Goal: Information Seeking & Learning: Learn about a topic

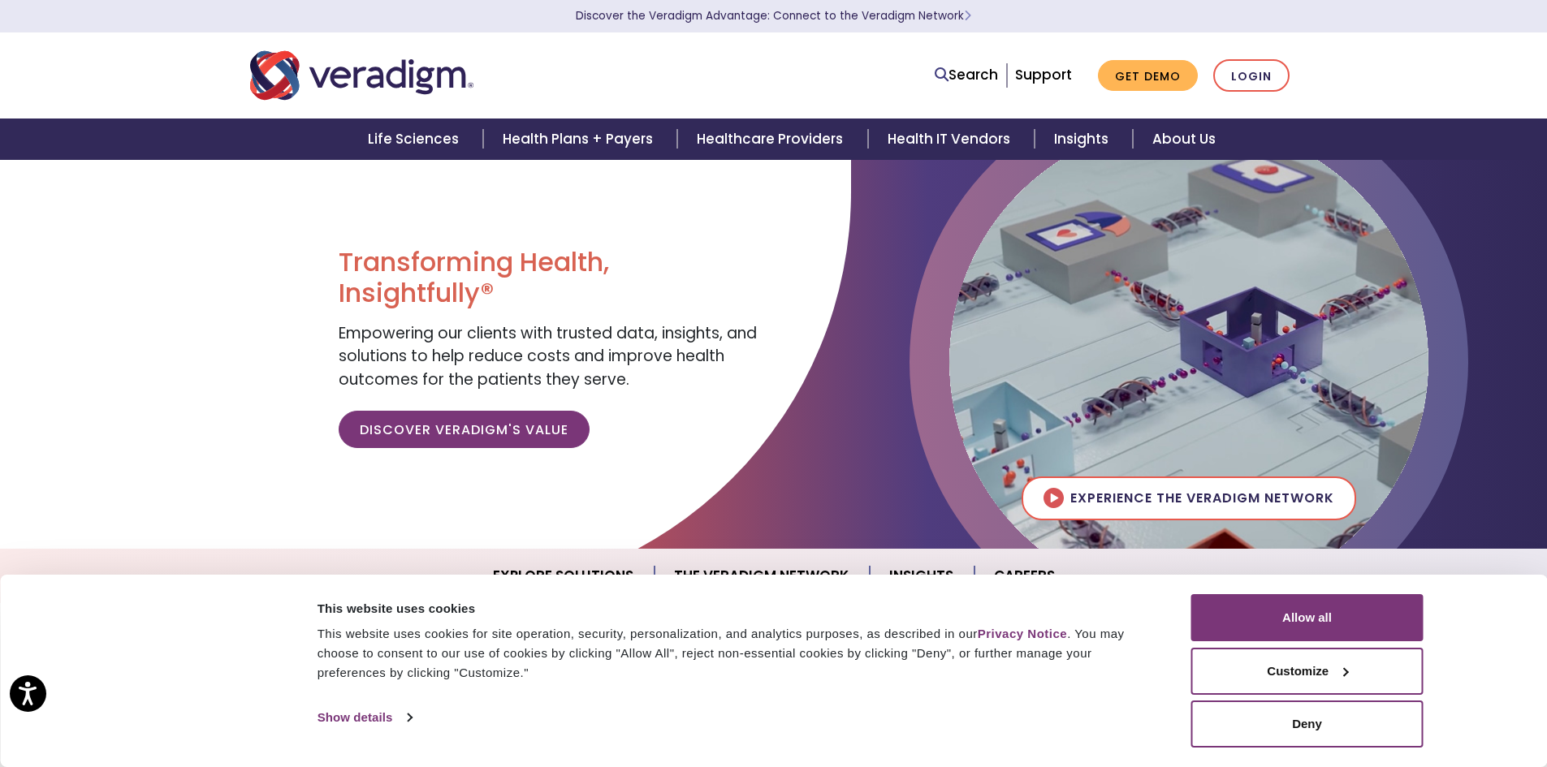
click at [1524, 605] on div "Consent Details [#IABV2SETTINGS#] About This website uses cookies This website …" at bounding box center [773, 671] width 1547 height 192
drag, startPoint x: 598, startPoint y: 63, endPoint x: 855, endPoint y: 32, distance: 259.1
click at [598, 63] on div at bounding box center [461, 76] width 447 height 54
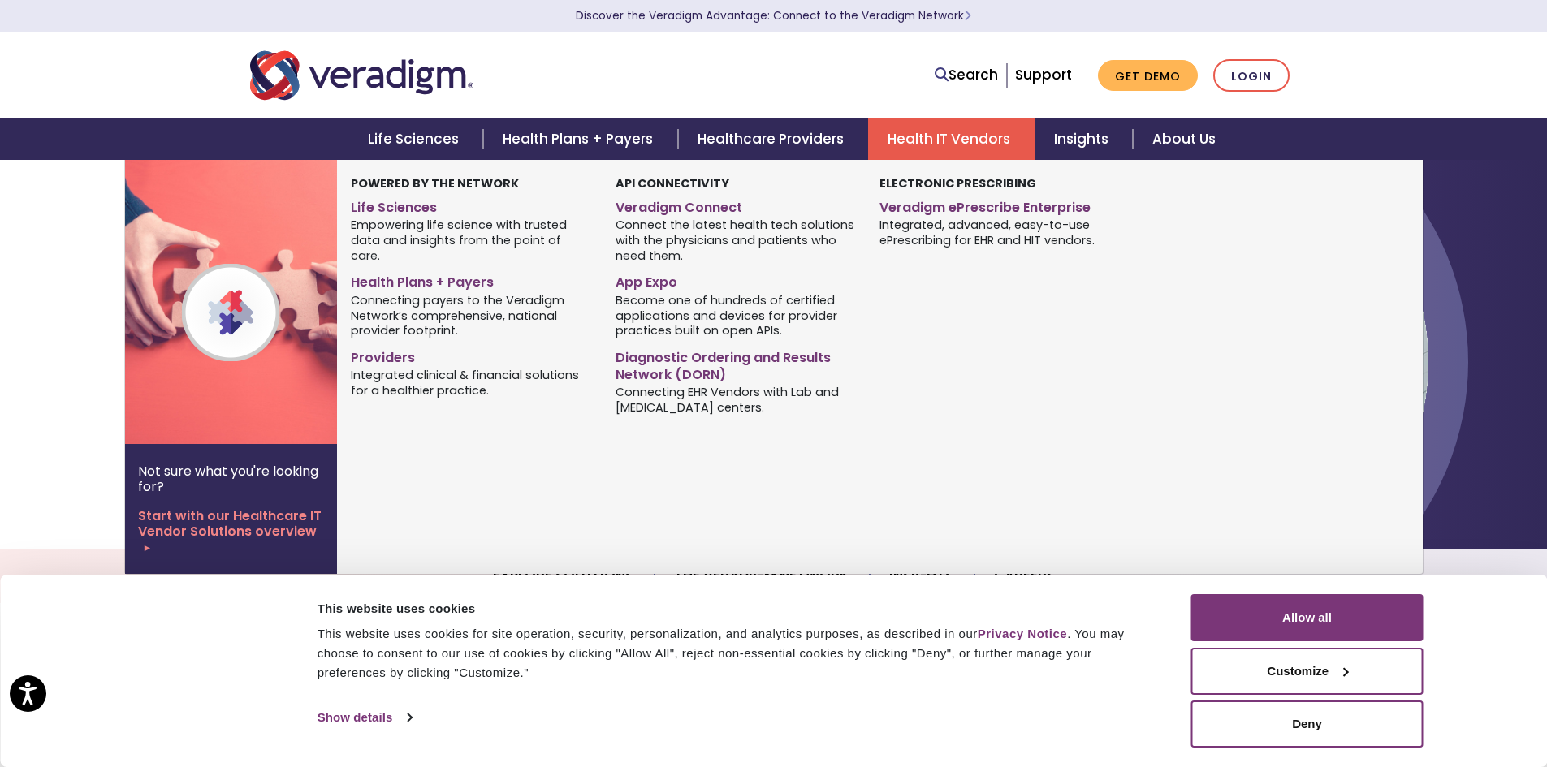
click at [1021, 148] on link "Health IT Vendors" at bounding box center [951, 139] width 166 height 41
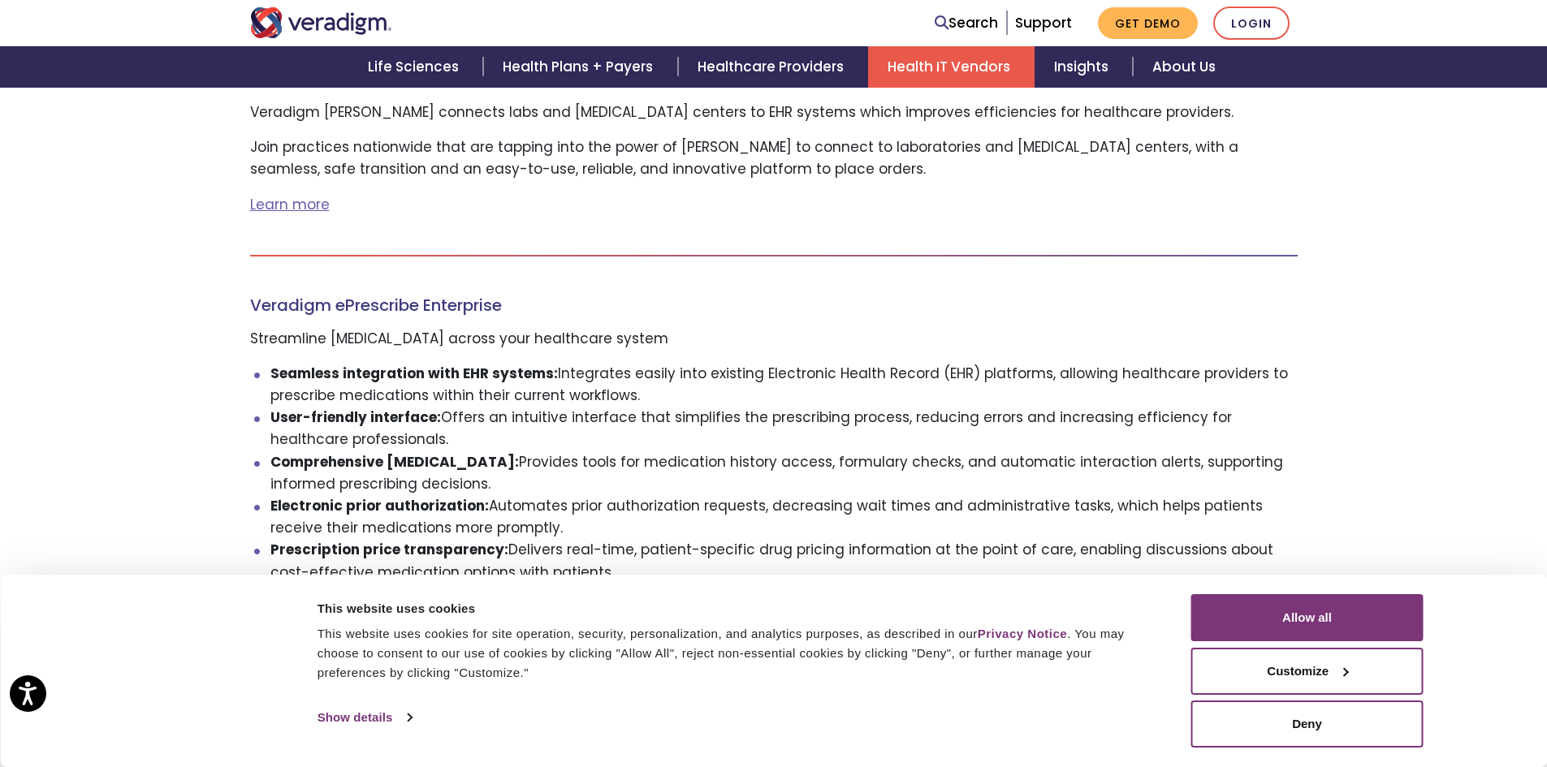
scroll to position [1097, 0]
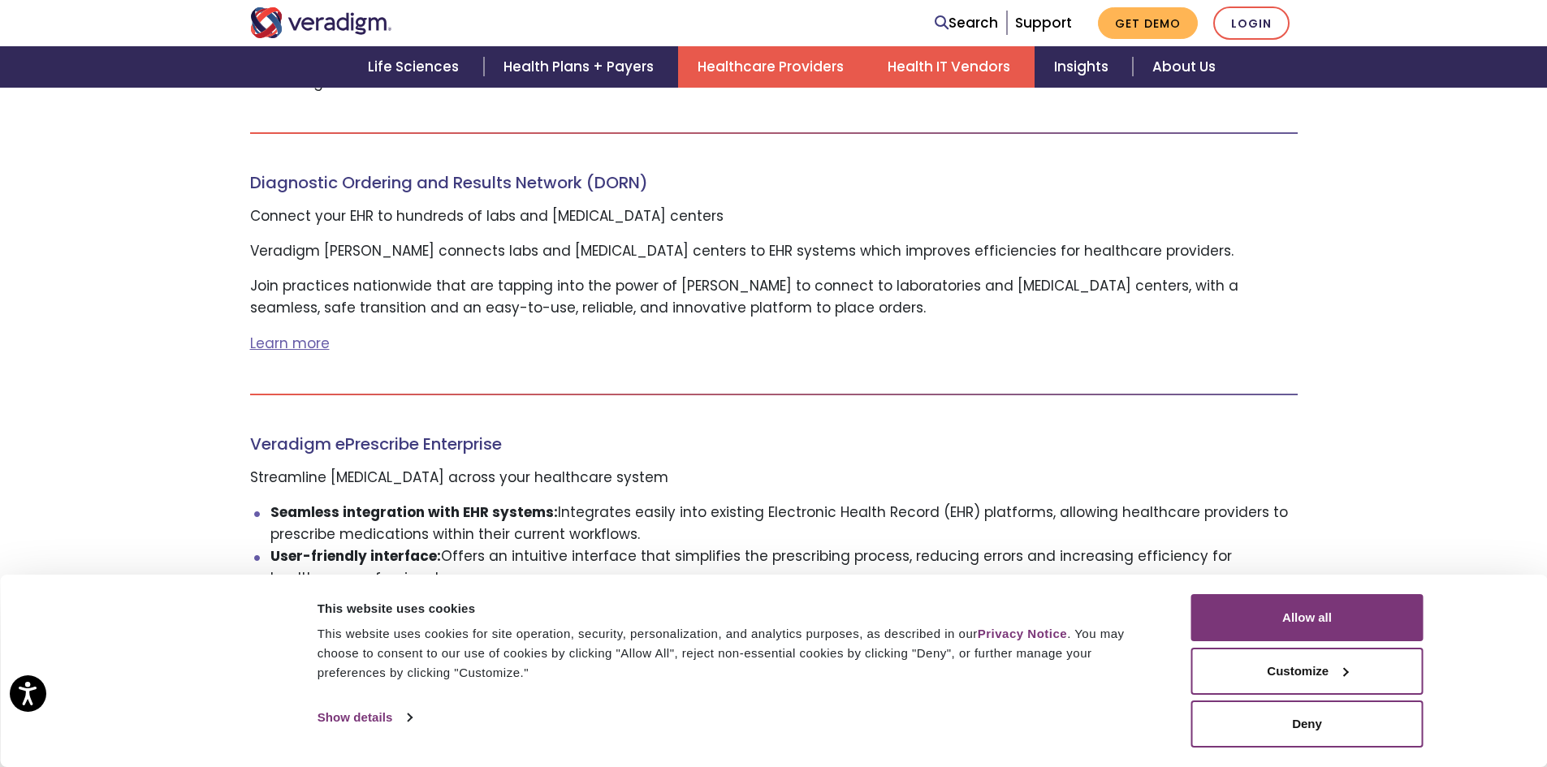
click at [775, 64] on link "Healthcare Providers" at bounding box center [773, 66] width 190 height 41
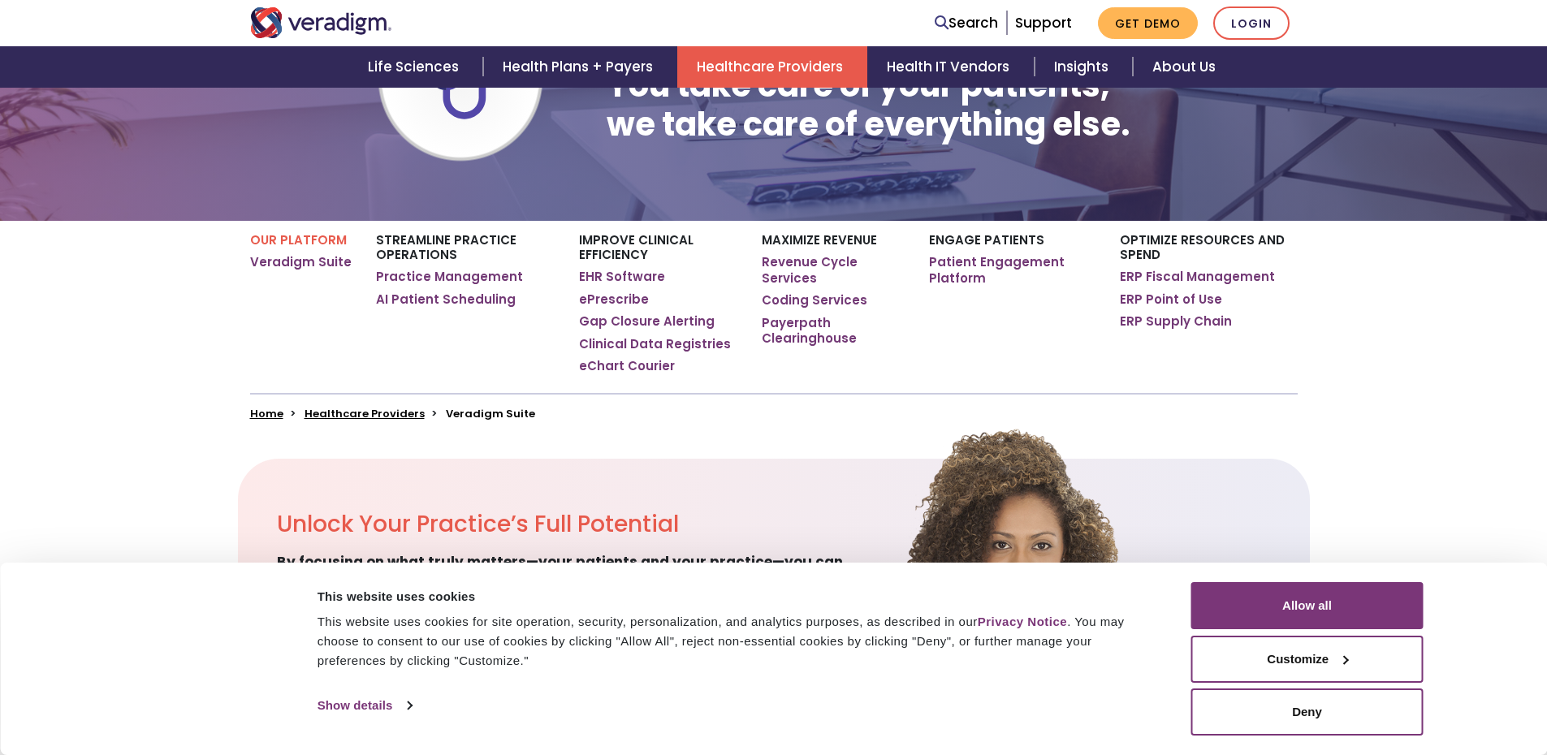
scroll to position [325, 0]
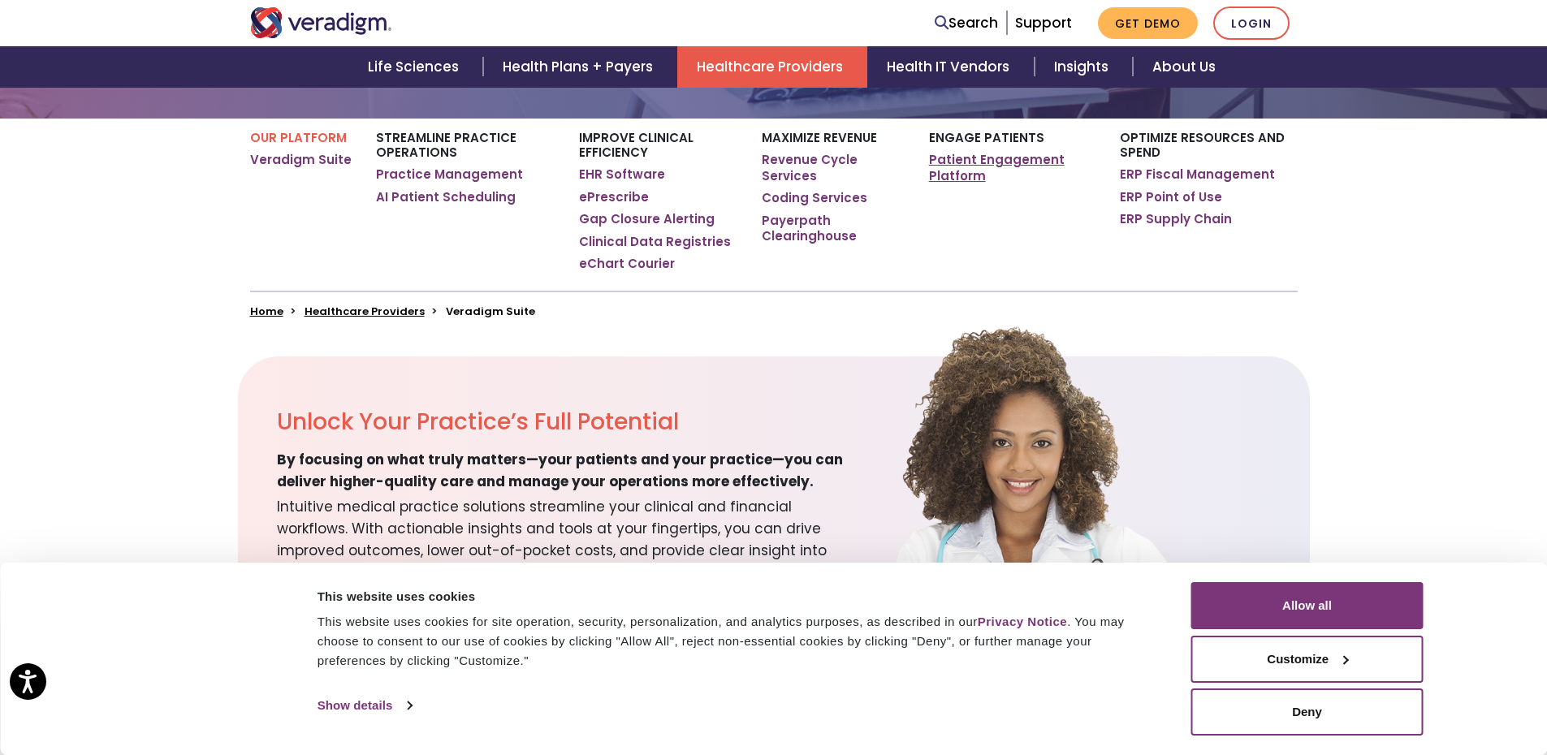
drag, startPoint x: 648, startPoint y: 172, endPoint x: 952, endPoint y: 162, distance: 304.6
click at [649, 173] on link "EHR Software" at bounding box center [622, 174] width 86 height 16
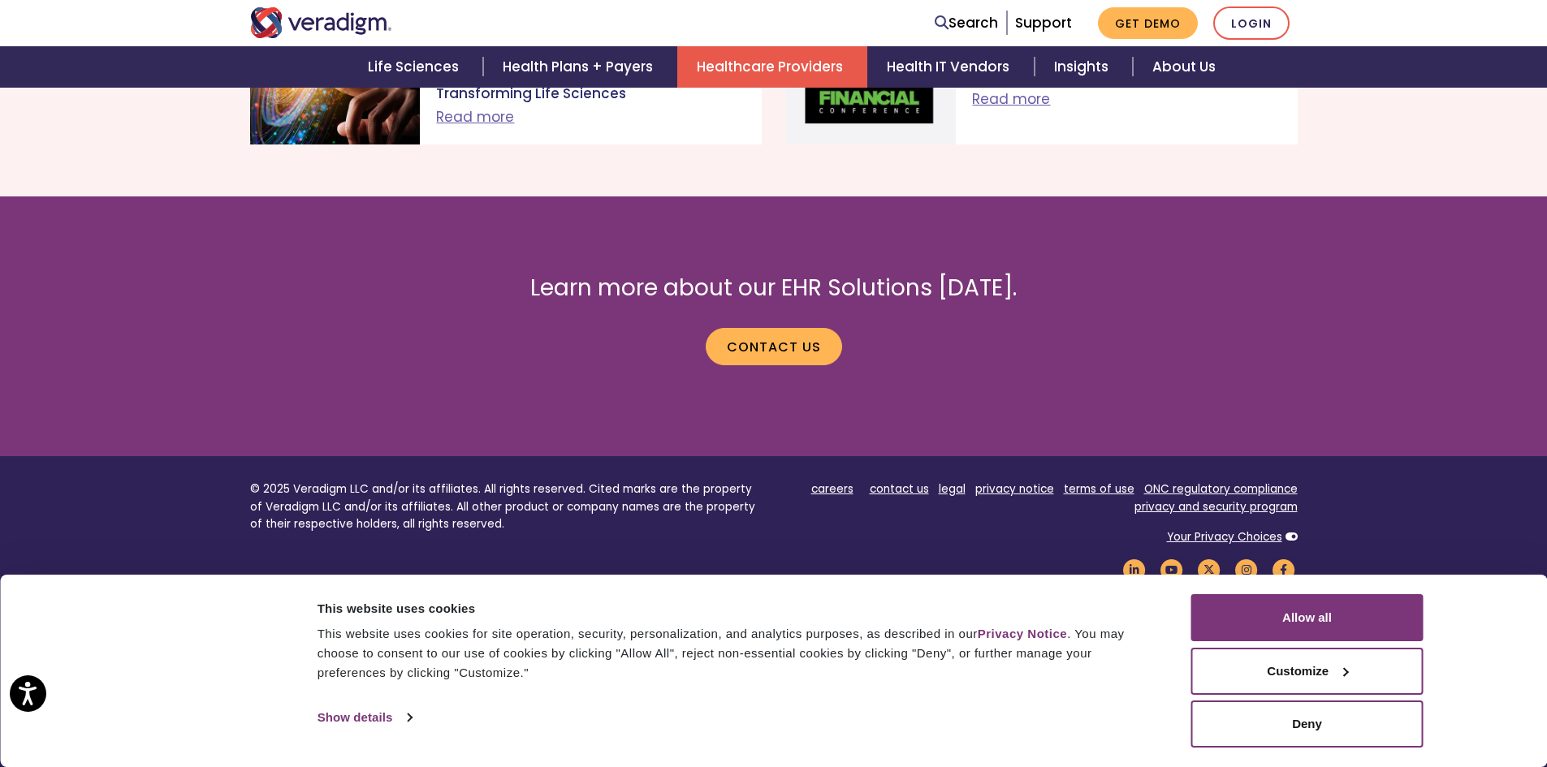
scroll to position [3048, 0]
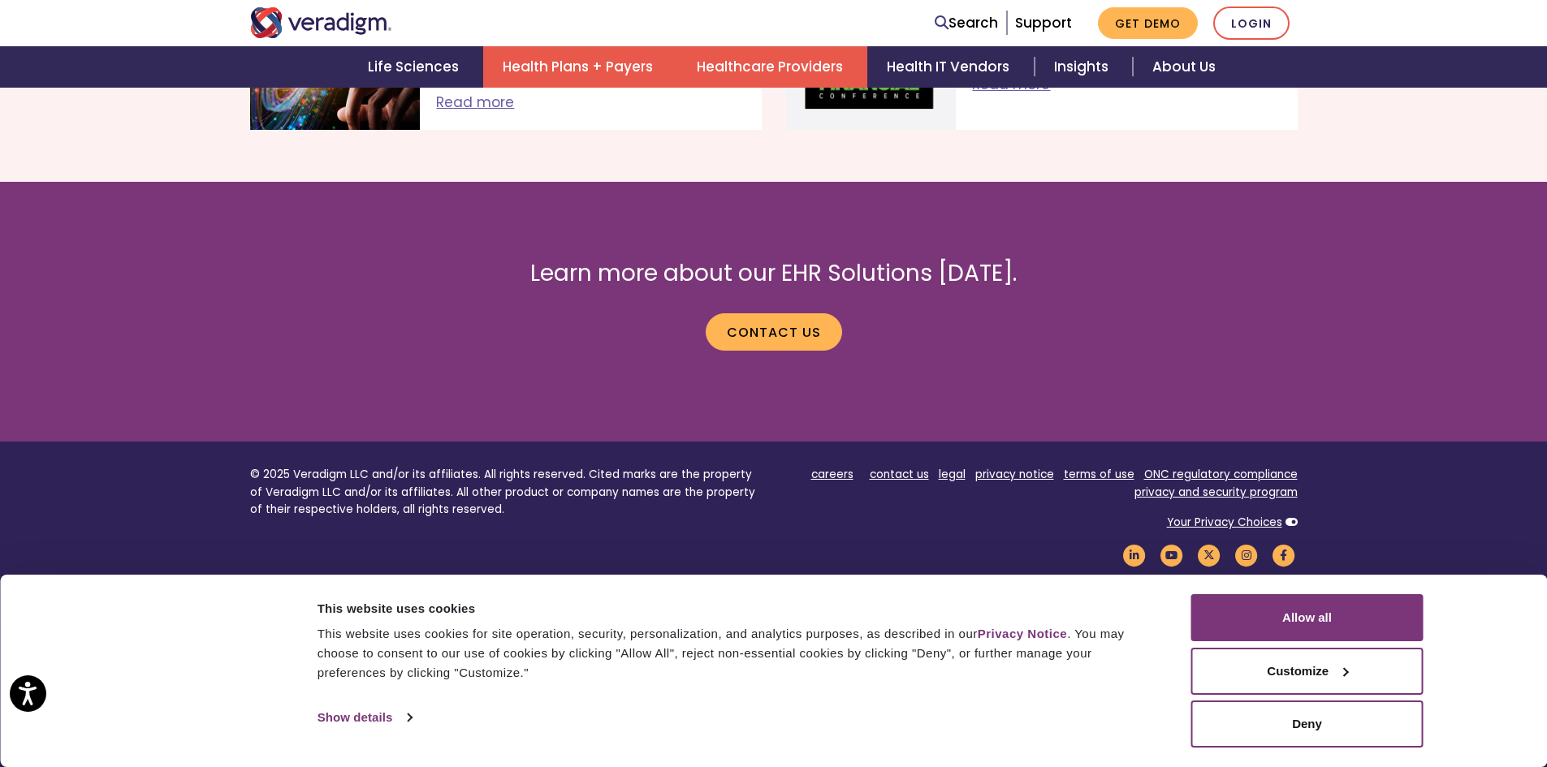
click at [501, 63] on link "Health Plans + Payers" at bounding box center [580, 66] width 194 height 41
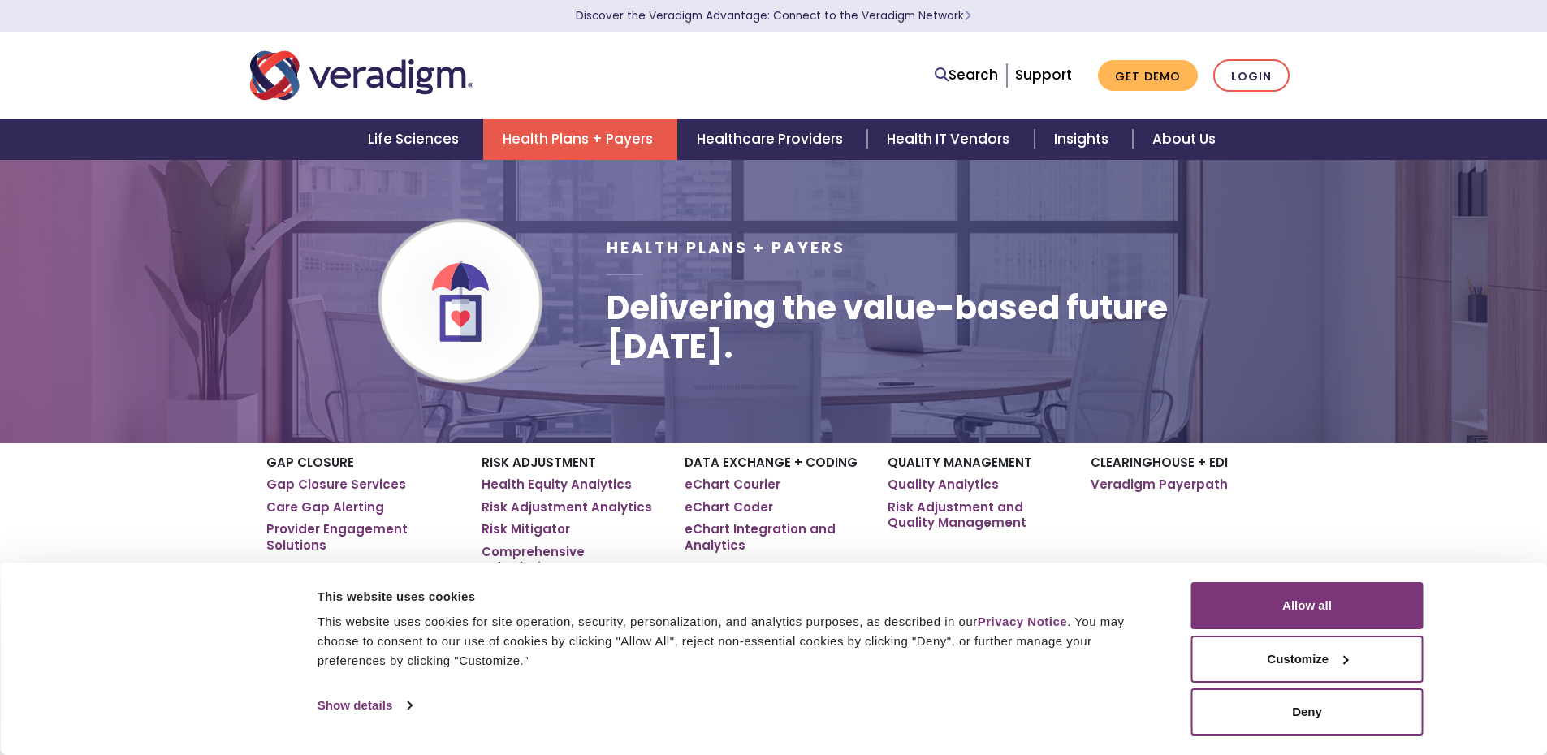
scroll to position [244, 0]
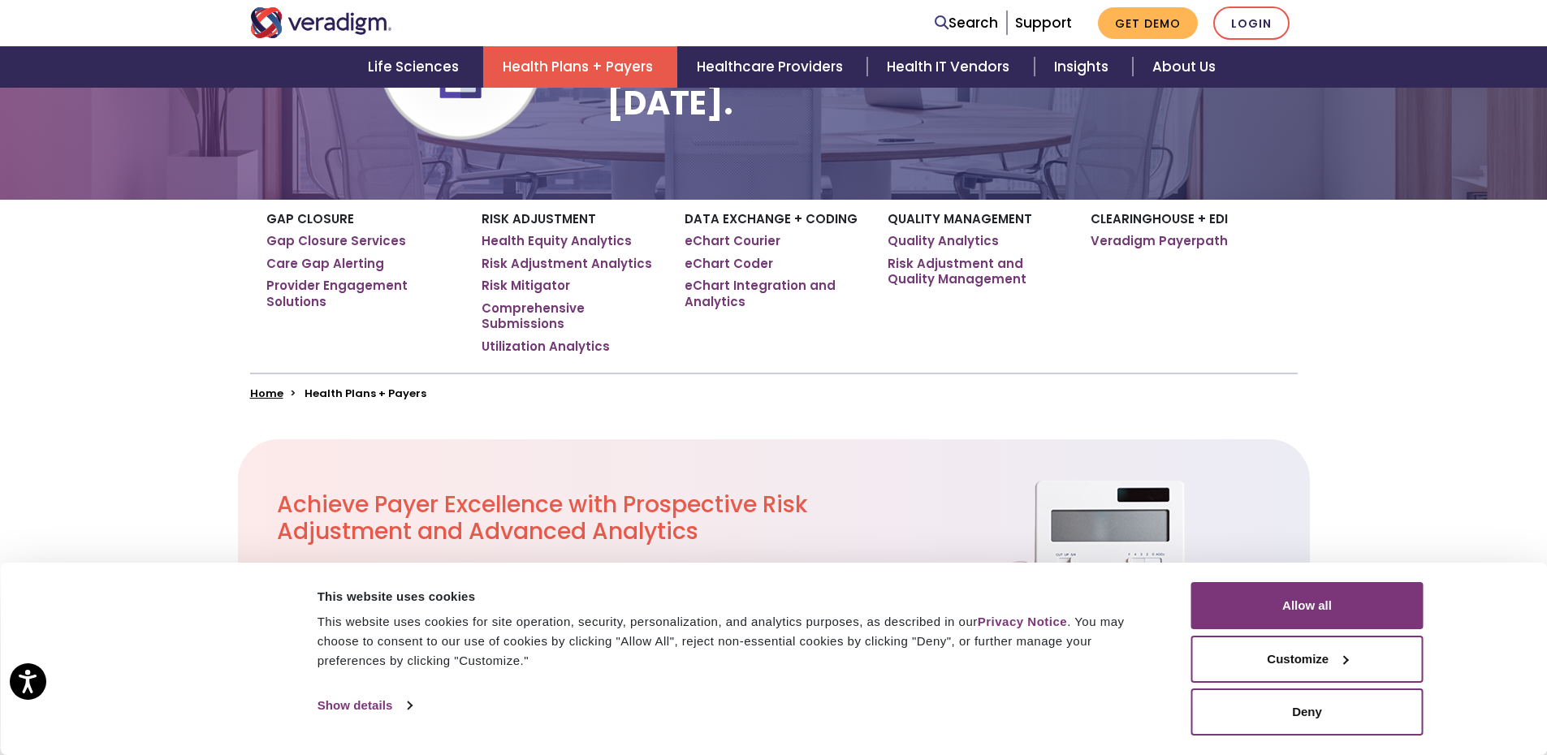
click at [1383, 289] on div "Gap Closure Gap Closure Services Care Gap Alerting Provider Engagement Solution…" at bounding box center [773, 300] width 1547 height 201
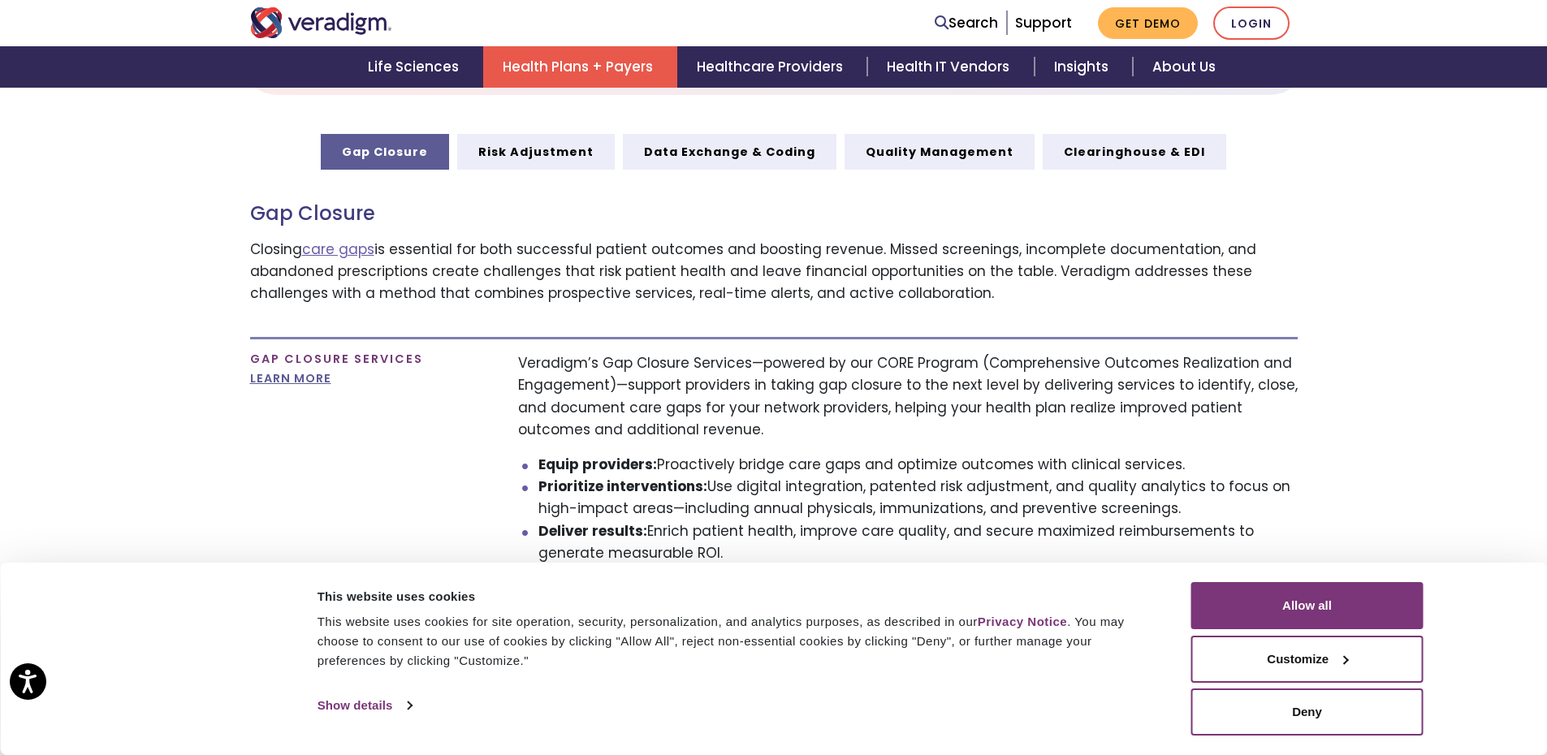
scroll to position [974, 0]
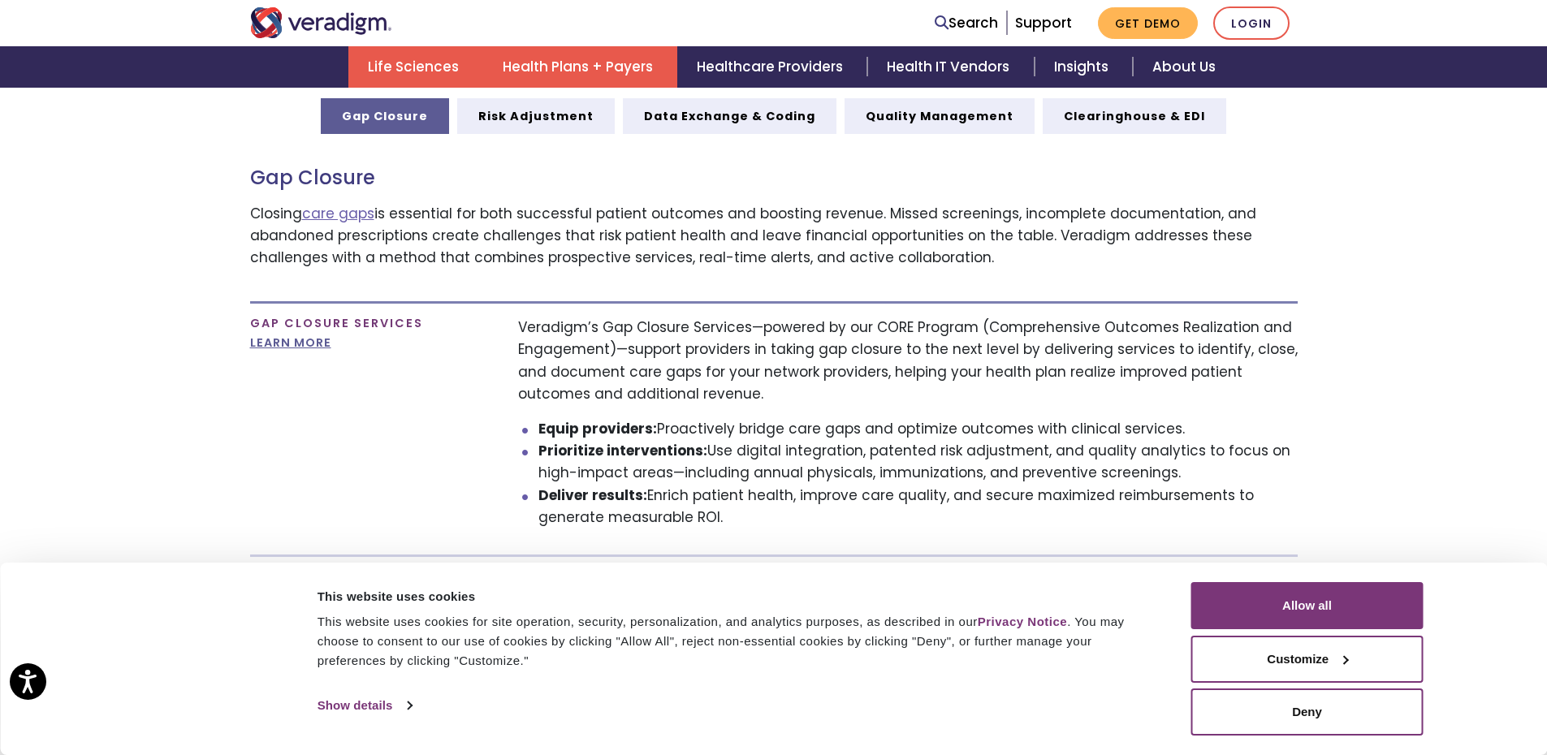
click at [369, 79] on link "Life Sciences" at bounding box center [415, 66] width 135 height 41
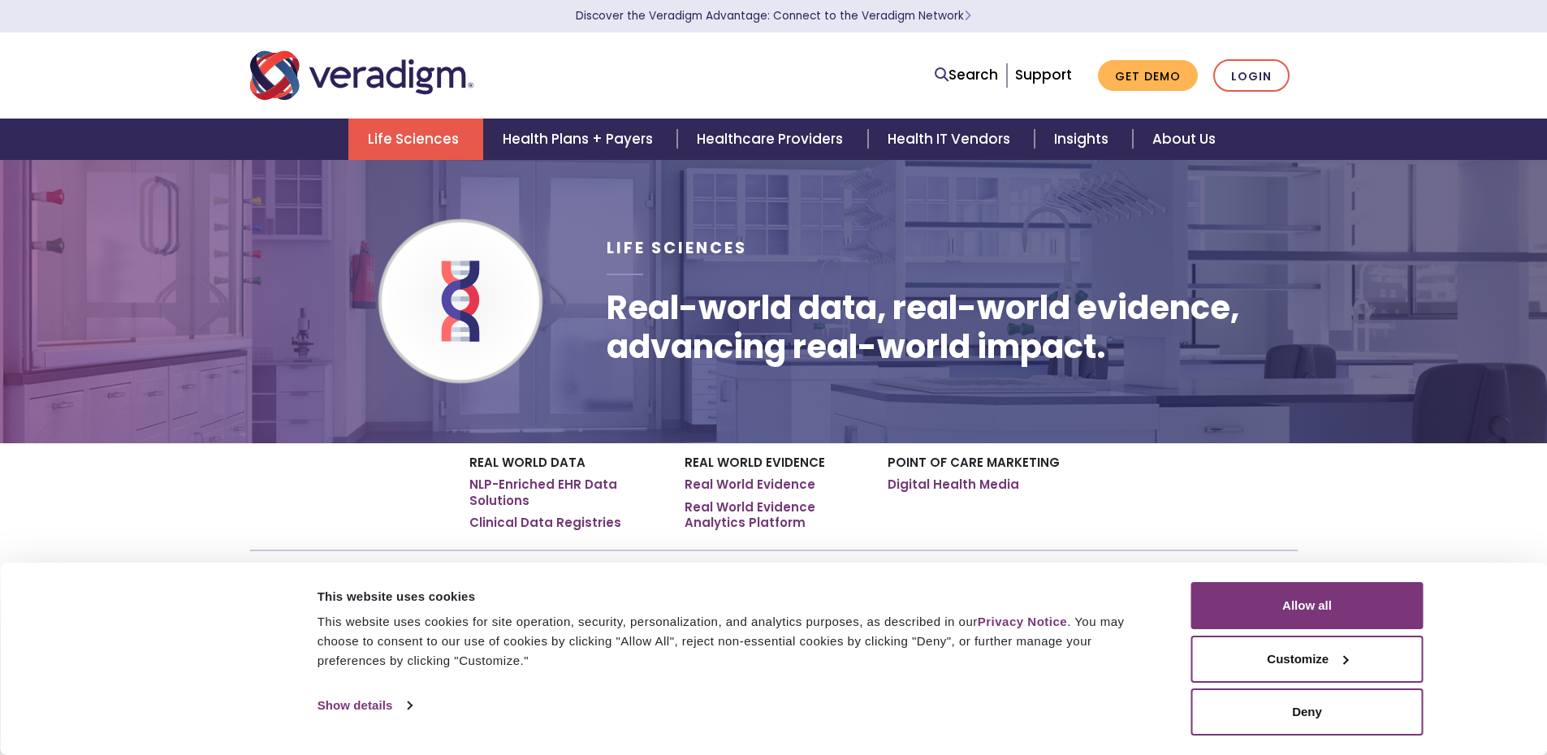
click at [161, 516] on div "Real World Data NLP-Enriched EHR Data Solutions Clinical Data Registries Real W…" at bounding box center [773, 509] width 1547 height 133
